Goal: Check status: Check status

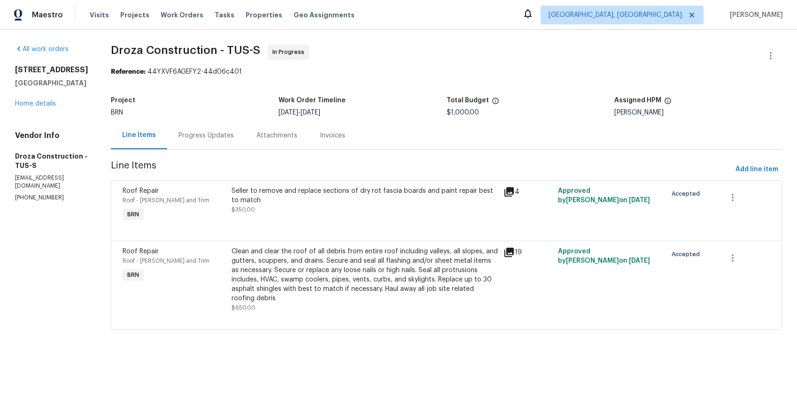
click at [214, 137] on div "Progress Updates" at bounding box center [205, 135] width 55 height 9
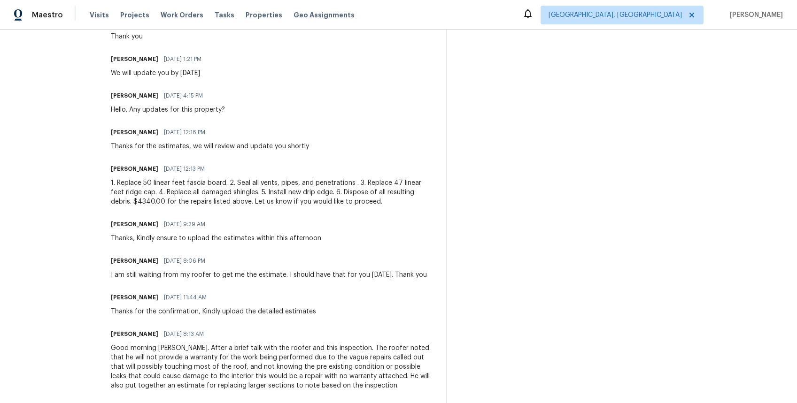
scroll to position [510, 0]
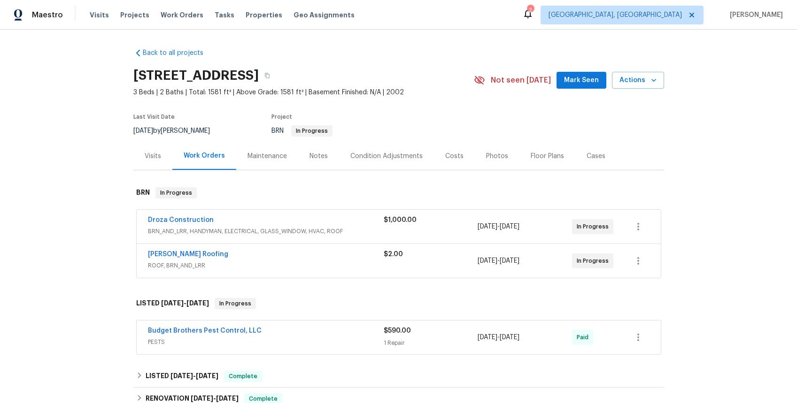
click at [241, 230] on span "BRN_AND_LRR, HANDYMAN, ELECTRICAL, GLASS_WINDOW, HVAC, ROOF" at bounding box center [266, 231] width 236 height 9
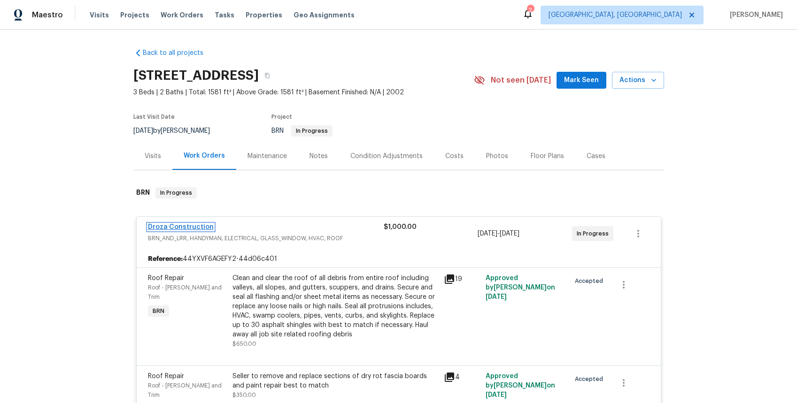
click at [177, 226] on link "Droza Construction" at bounding box center [181, 227] width 66 height 7
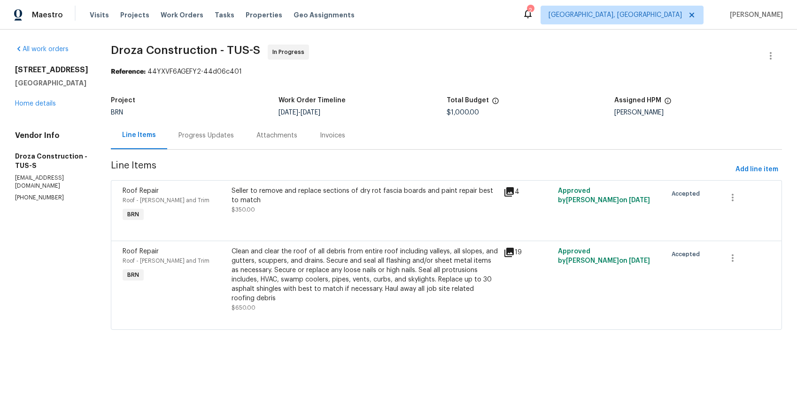
click at [217, 134] on div "Progress Updates" at bounding box center [205, 135] width 55 height 9
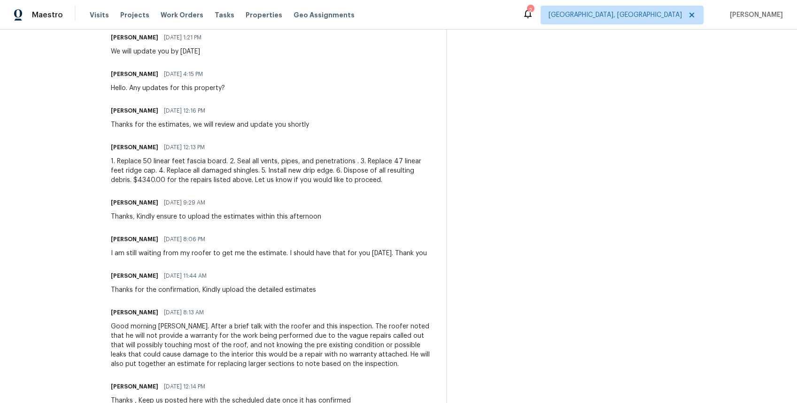
scroll to position [525, 0]
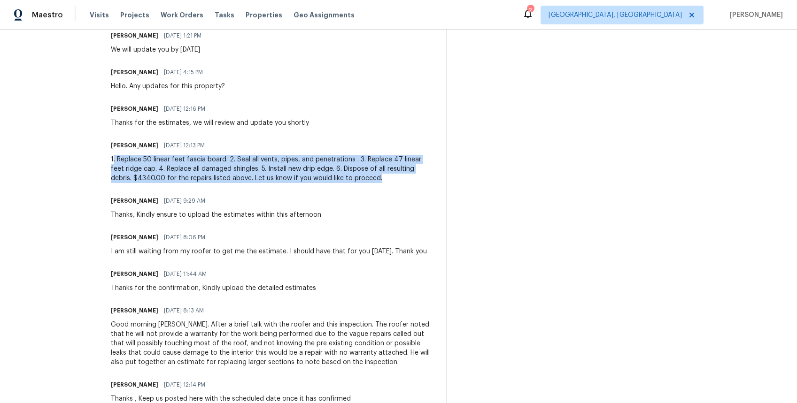
drag, startPoint x: 120, startPoint y: 160, endPoint x: 279, endPoint y: 186, distance: 160.4
click at [279, 186] on div "Trade Partner Updates Ananthi Mahendran 09/29/2025 1:25 PM Since the given esti…" at bounding box center [273, 233] width 324 height 878
